Goal: Navigation & Orientation: Find specific page/section

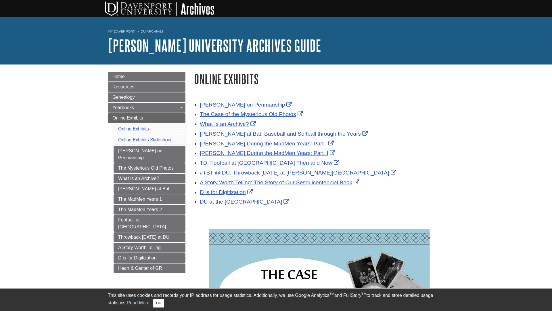
scroll to position [37, 250]
